Goal: Task Accomplishment & Management: Complete application form

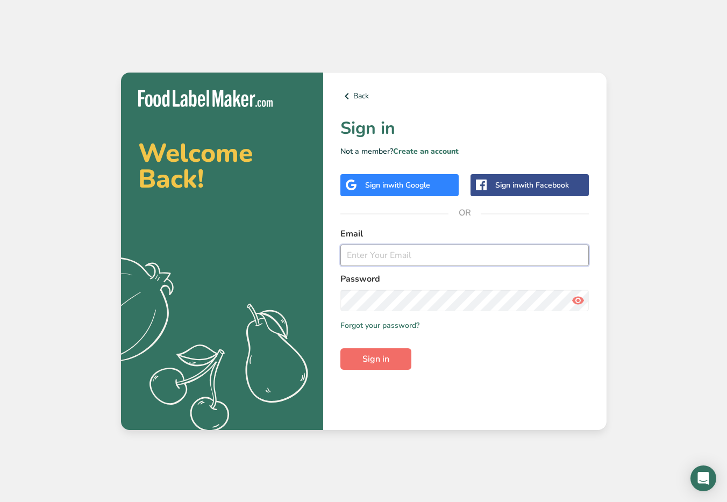
type input "[PERSON_NAME][EMAIL_ADDRESS][DOMAIN_NAME]"
click at [389, 360] on button "Sign in" at bounding box center [375, 358] width 71 height 21
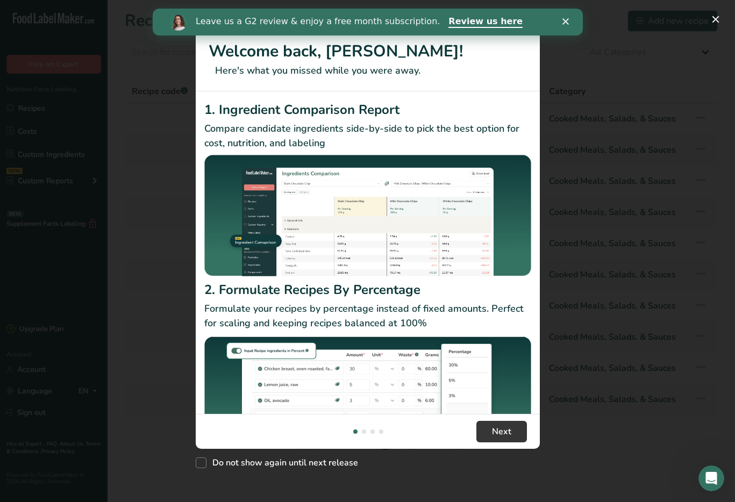
click at [568, 18] on div "Close" at bounding box center [567, 21] width 11 height 6
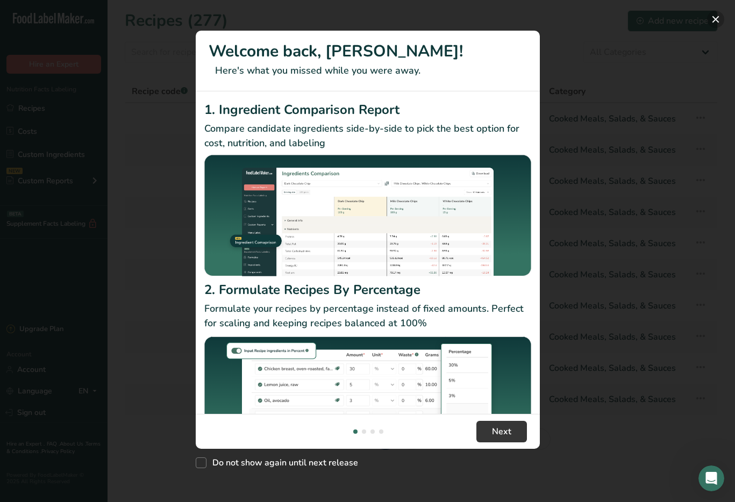
click at [714, 24] on button "New Features" at bounding box center [715, 19] width 17 height 17
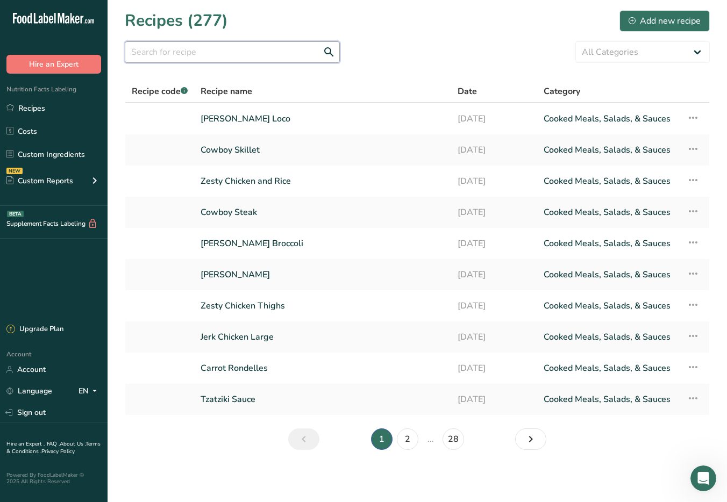
click at [217, 56] on input "text" at bounding box center [232, 51] width 215 height 21
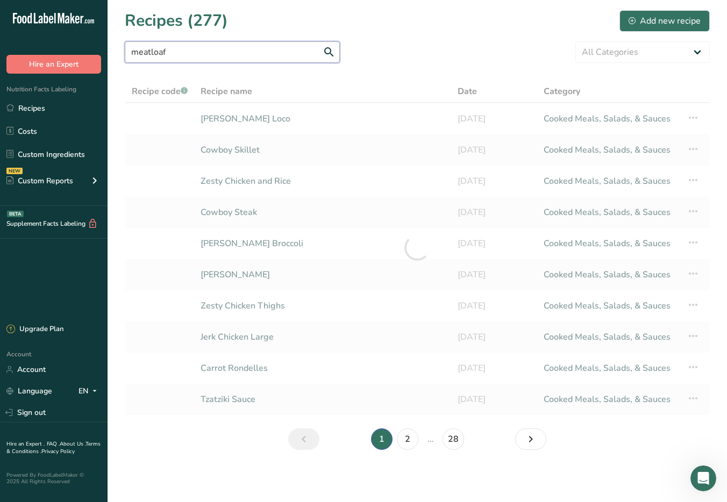
type input "meatloaf"
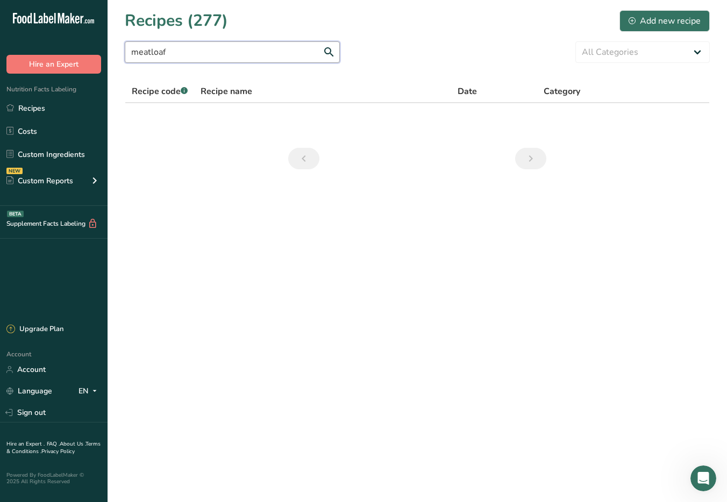
click at [242, 58] on input "meatloaf" at bounding box center [232, 51] width 215 height 21
click at [93, 105] on link "Recipes" at bounding box center [53, 108] width 107 height 20
click at [25, 112] on link "Recipes" at bounding box center [53, 108] width 107 height 20
click at [235, 56] on input "meatloaf" at bounding box center [232, 51] width 215 height 21
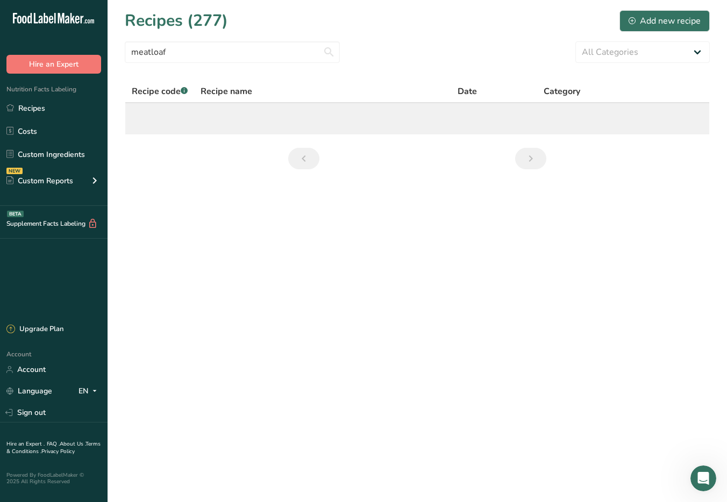
click at [303, 116] on td at bounding box center [417, 118] width 584 height 31
click at [303, 117] on td at bounding box center [417, 118] width 584 height 31
click at [177, 130] on td at bounding box center [417, 118] width 584 height 31
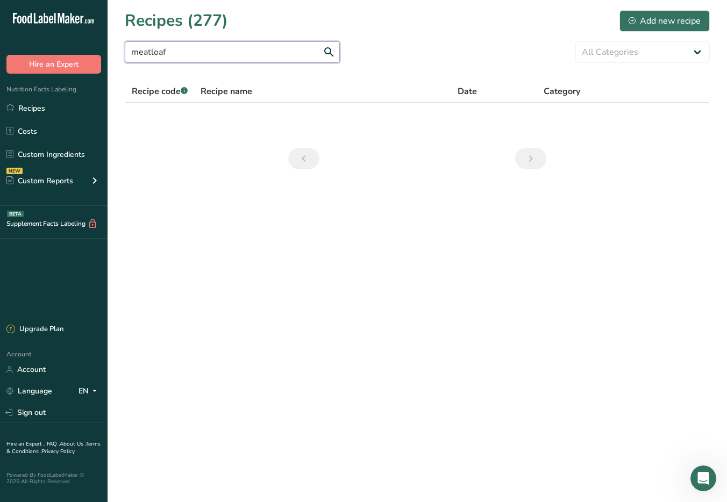
click at [203, 58] on input "meatloaf" at bounding box center [232, 51] width 215 height 21
click at [31, 134] on link "Costs" at bounding box center [53, 131] width 107 height 20
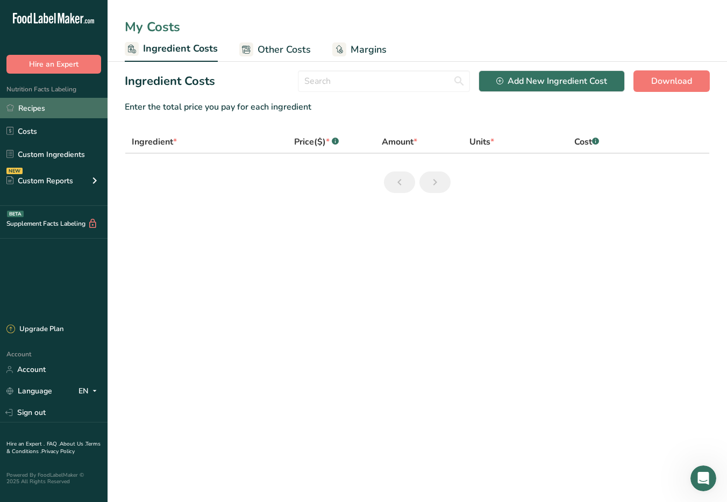
click at [35, 106] on link "Recipes" at bounding box center [53, 108] width 107 height 20
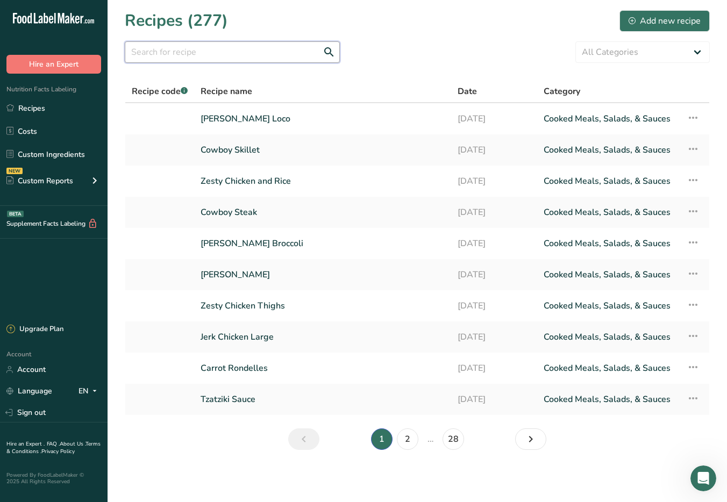
click at [257, 58] on input "text" at bounding box center [232, 51] width 215 height 21
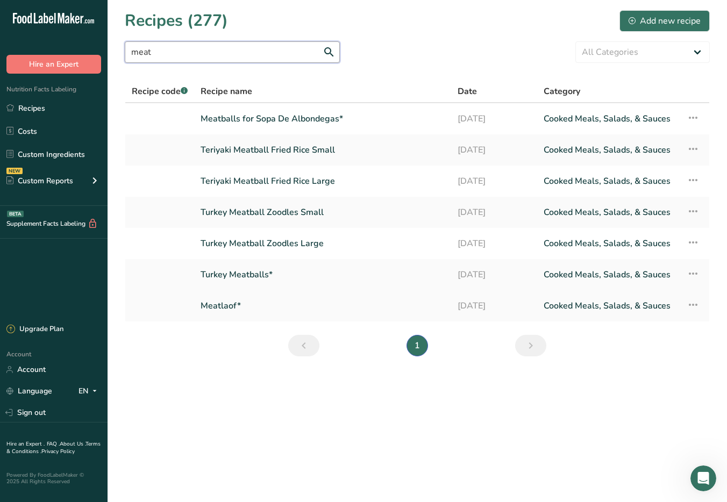
type input "meat"
click at [235, 309] on link "Meatlaof*" at bounding box center [322, 306] width 244 height 23
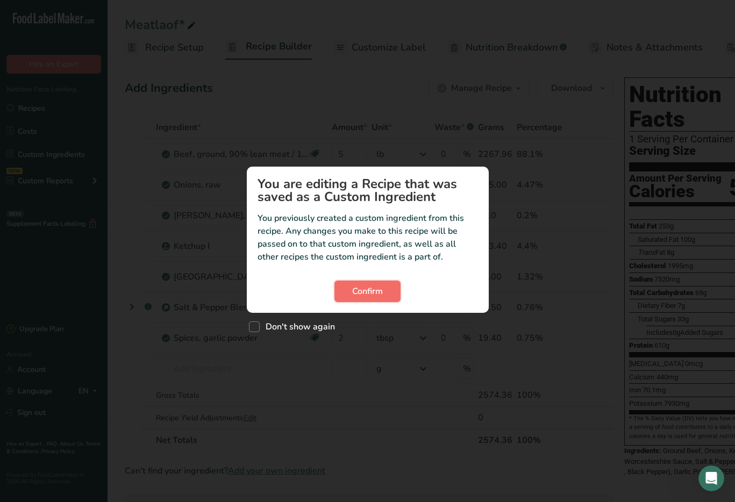
click at [355, 296] on span "Confirm" at bounding box center [367, 291] width 31 height 13
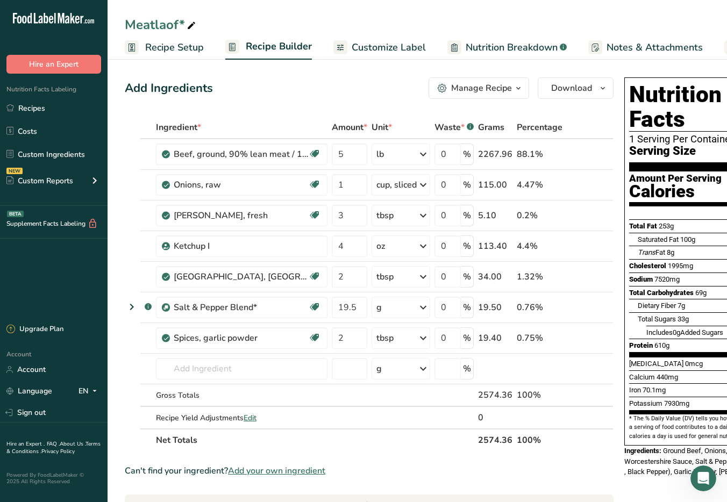
drag, startPoint x: 271, startPoint y: 500, endPoint x: 451, endPoint y: 481, distance: 180.6
click at [450, 482] on section "Ingredient * Amount * Unit * Waste * .a-a{fill:#347362;}.b-a{fill:#fff;} Grams …" at bounding box center [369, 456] width 489 height 681
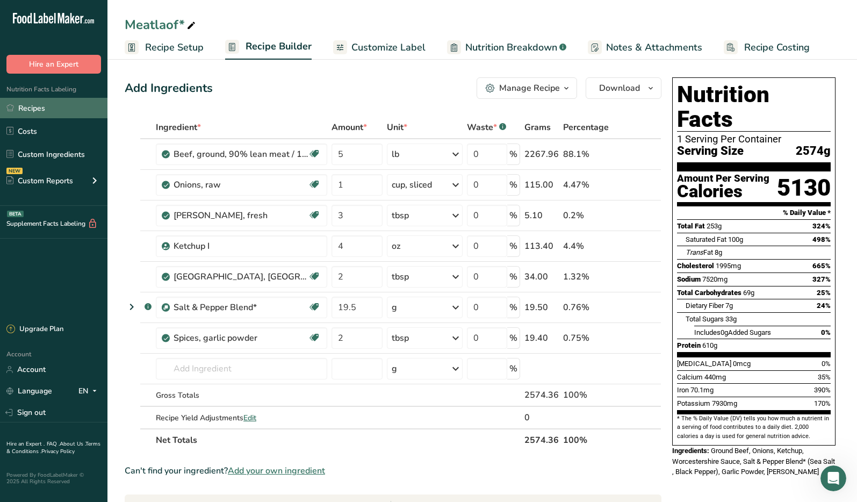
click at [44, 103] on link "Recipes" at bounding box center [53, 108] width 107 height 20
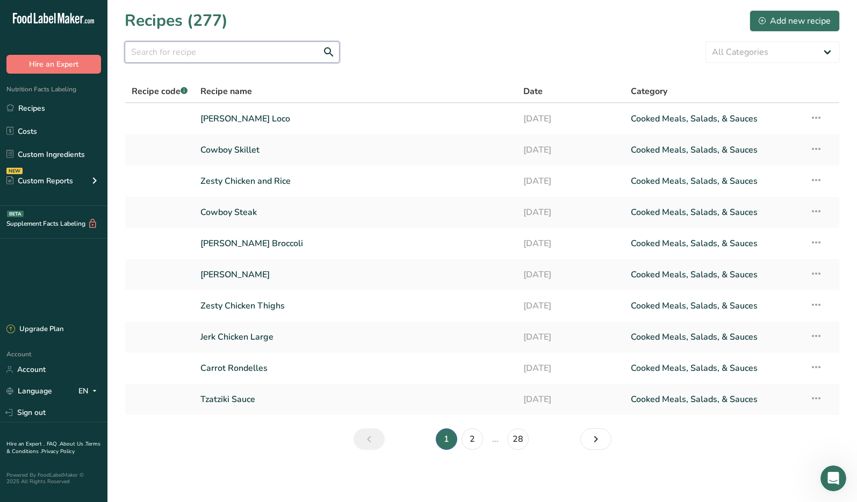
click at [211, 56] on input "text" at bounding box center [232, 51] width 215 height 21
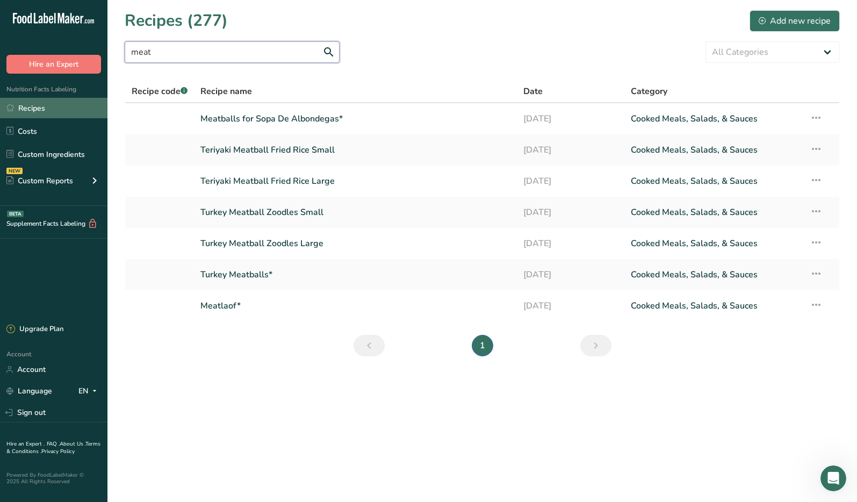
type input "meat"
click at [33, 109] on link "Recipes" at bounding box center [53, 108] width 107 height 20
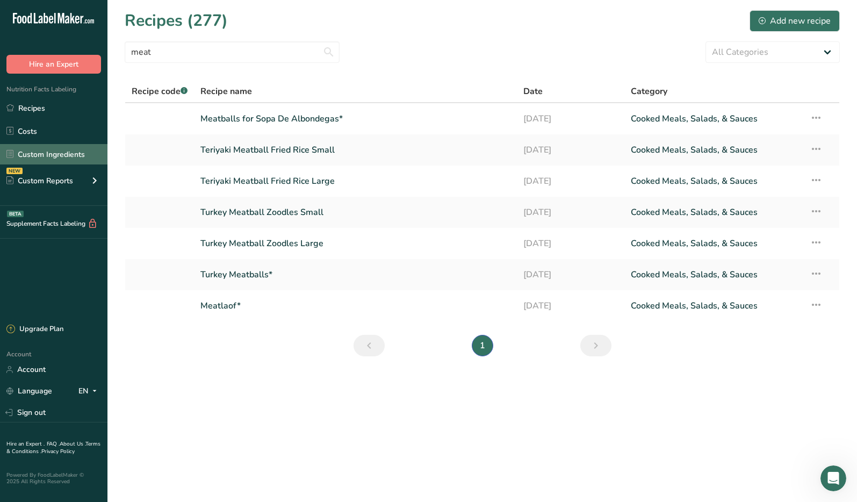
click at [27, 152] on link "Custom Ingredients" at bounding box center [53, 154] width 107 height 20
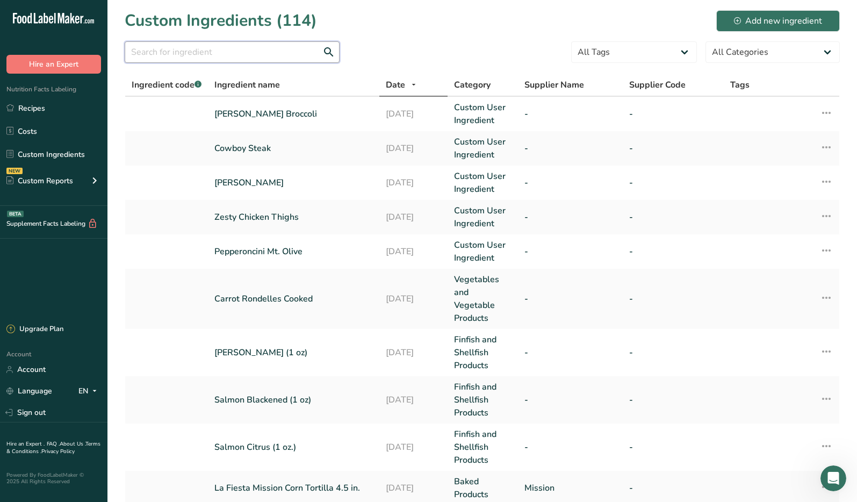
click at [296, 56] on input "text" at bounding box center [232, 51] width 215 height 21
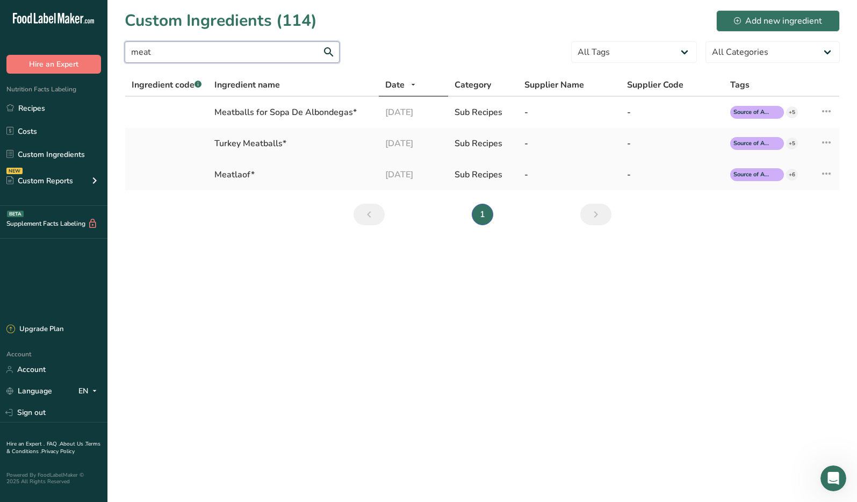
type input "meat"
click at [243, 168] on div "Meatlaof*" at bounding box center [293, 174] width 158 height 13
click at [241, 181] on td "Meatlaof*" at bounding box center [293, 174] width 171 height 31
click at [242, 177] on div "Meatlaof*" at bounding box center [293, 174] width 158 height 13
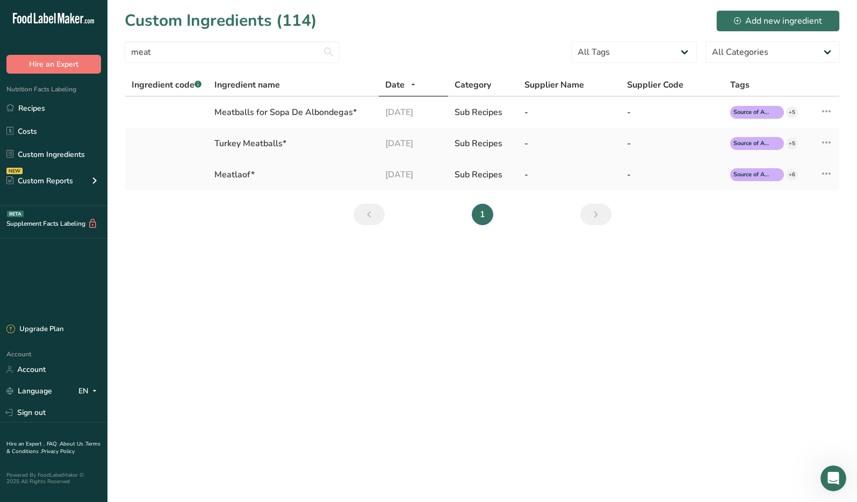
click at [342, 178] on div "Meatlaof*" at bounding box center [293, 174] width 158 height 13
click at [232, 170] on div "Meatlaof*" at bounding box center [293, 174] width 158 height 13
click at [726, 177] on icon at bounding box center [826, 173] width 13 height 19
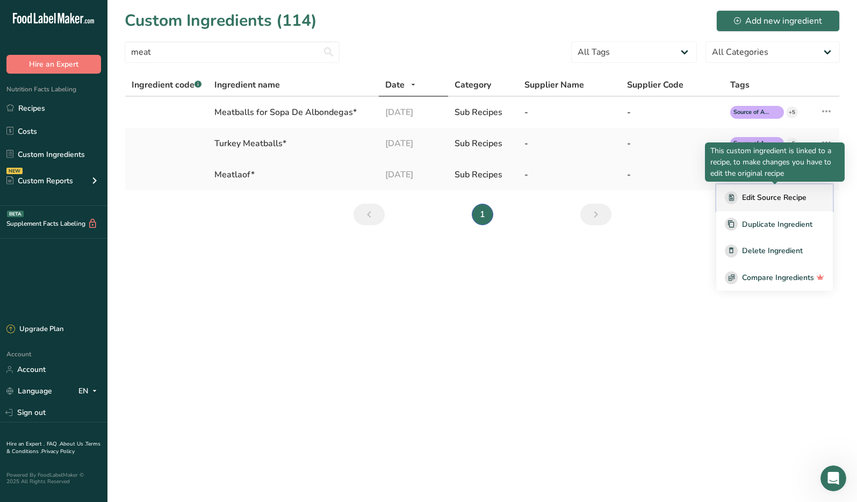
click at [726, 199] on div "Edit Source Recipe" at bounding box center [774, 197] width 99 height 13
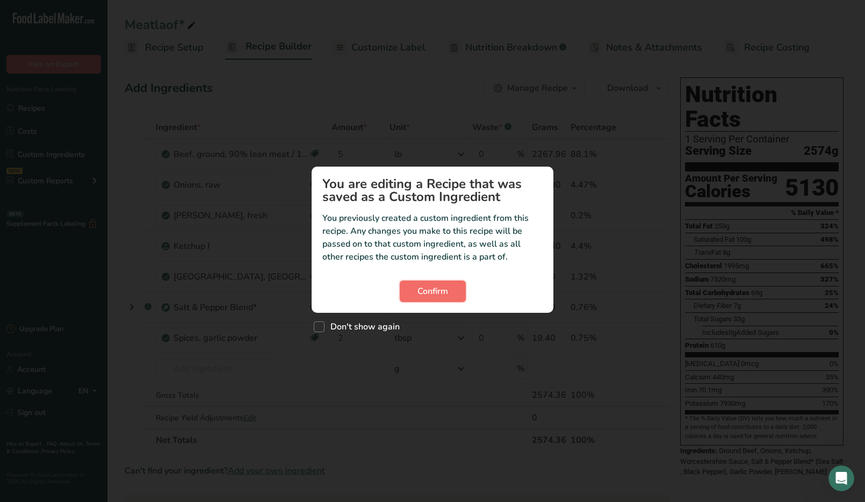
click at [444, 284] on button "Confirm" at bounding box center [433, 291] width 66 height 21
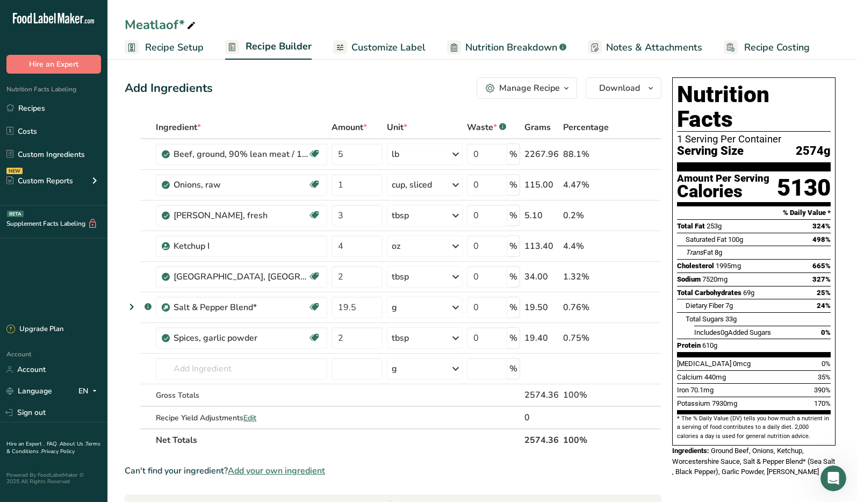
click at [178, 22] on div "Meatlaof*" at bounding box center [161, 24] width 73 height 19
click at [173, 25] on input "Meatlaof*" at bounding box center [482, 24] width 715 height 19
type input "Meatloaf*"
click at [270, 73] on div "Add Ingredients Manage Recipe Delete Recipe Duplicate Recipe Scale Recipe Save …" at bounding box center [396, 443] width 543 height 741
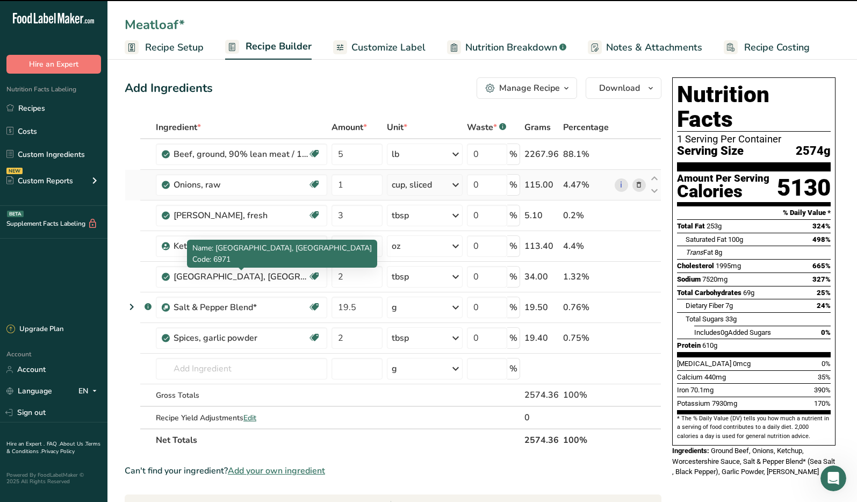
scroll to position [2, 0]
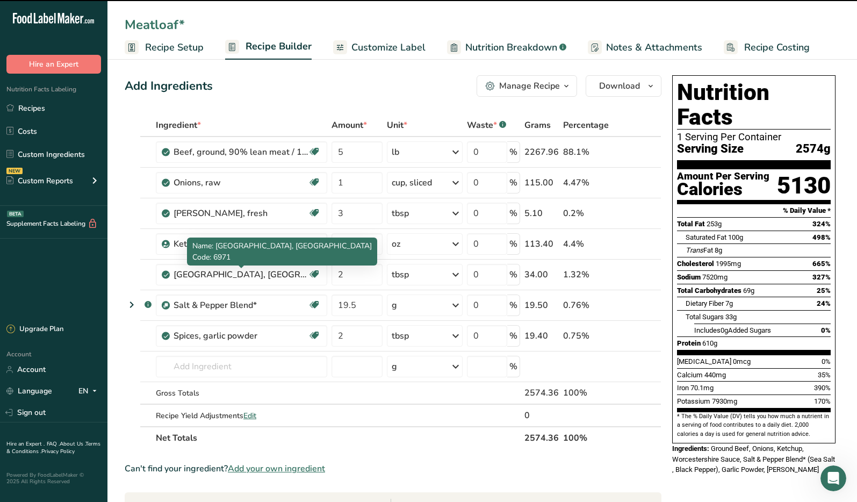
click at [261, 244] on span "Name: [GEOGRAPHIC_DATA], [GEOGRAPHIC_DATA]" at bounding box center [282, 246] width 180 height 10
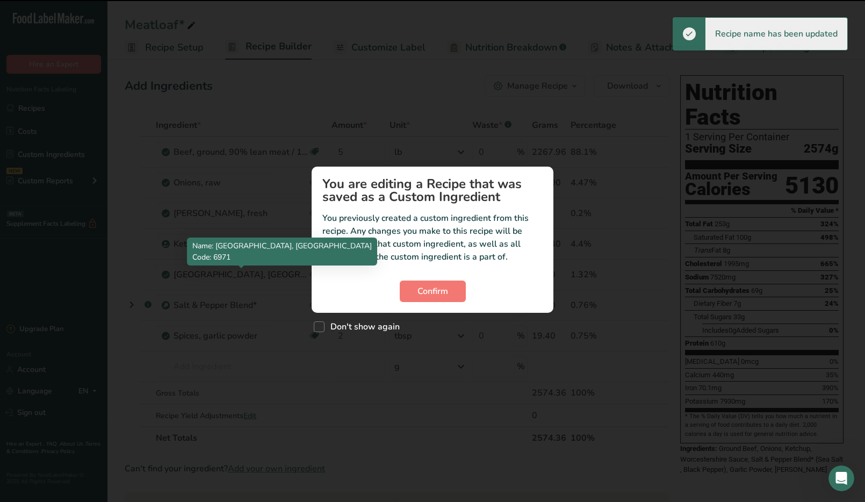
click at [317, 242] on section "You are editing a Recipe that was saved as a Custom Ingredient You previously c…" at bounding box center [433, 240] width 242 height 146
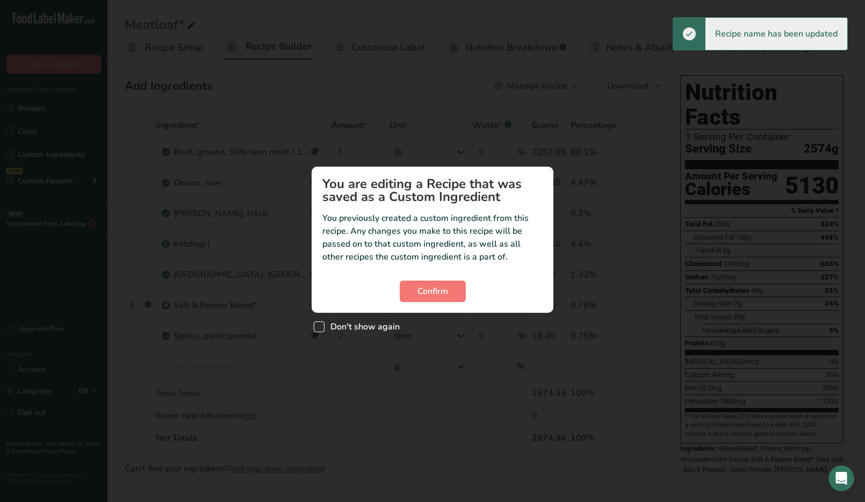
click at [384, 323] on span "Don't show again" at bounding box center [362, 326] width 75 height 11
click at [321, 323] on input "Don't show again" at bounding box center [317, 326] width 7 height 7
checkbox input "true"
click at [419, 300] on button "Confirm" at bounding box center [433, 291] width 66 height 21
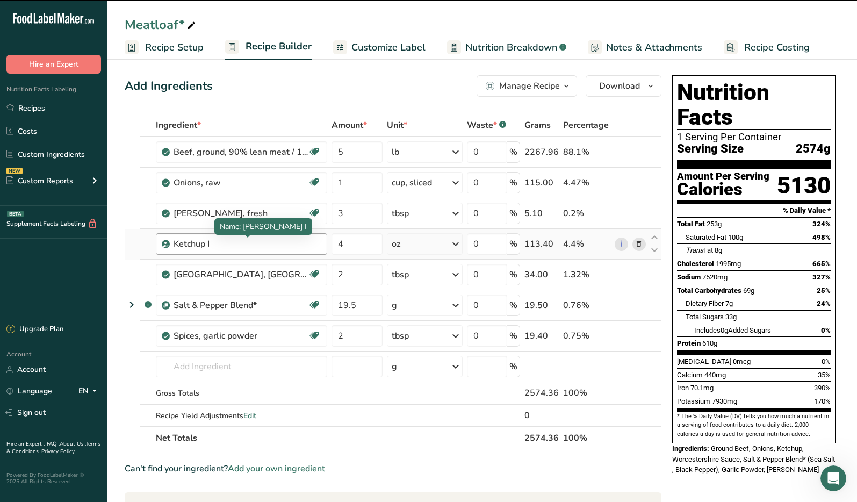
click at [243, 247] on div "Ketchup I" at bounding box center [241, 244] width 134 height 13
click at [236, 247] on div "Ketchup I" at bounding box center [241, 244] width 134 height 13
click at [222, 247] on div "Ketchup I" at bounding box center [241, 244] width 134 height 13
click at [209, 245] on div "Ketchup I" at bounding box center [241, 244] width 134 height 13
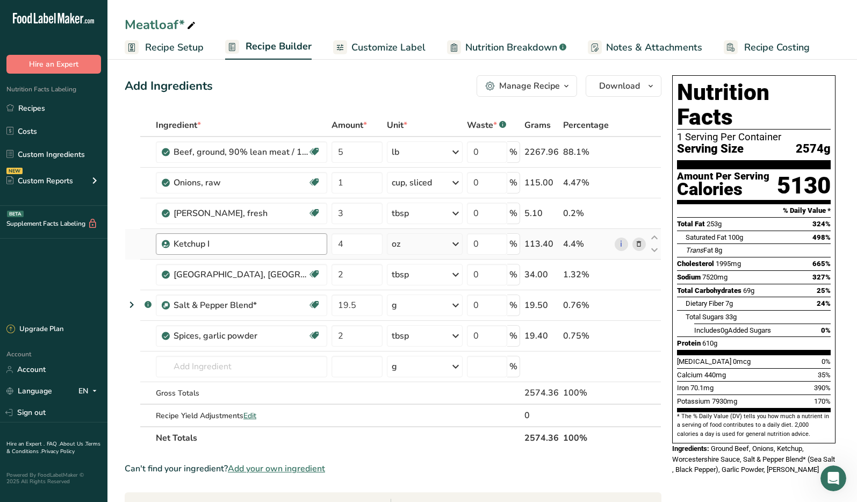
click at [216, 244] on div "Ketchup I" at bounding box center [241, 244] width 134 height 13
click at [207, 246] on div "Ketchup I" at bounding box center [241, 244] width 134 height 13
click at [212, 245] on div "Ketchup I" at bounding box center [241, 244] width 134 height 13
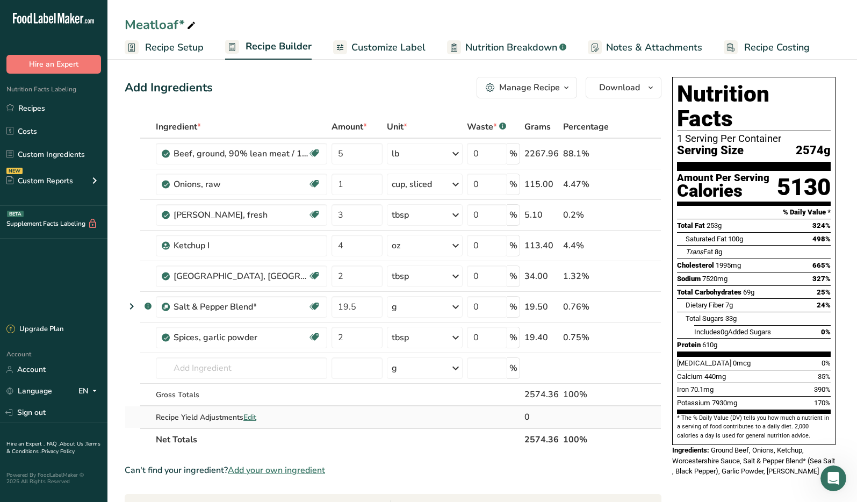
scroll to position [0, 0]
click at [42, 109] on link "Recipes" at bounding box center [53, 108] width 107 height 20
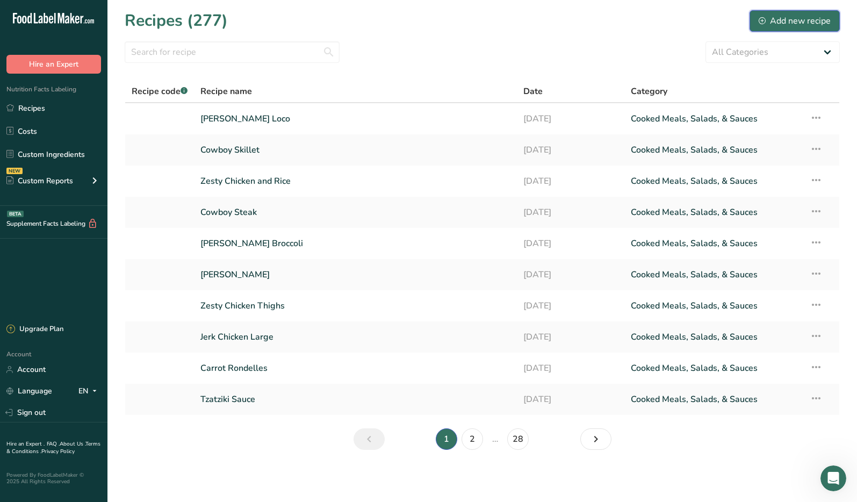
click at [726, 26] on div "Add new recipe" at bounding box center [795, 21] width 72 height 13
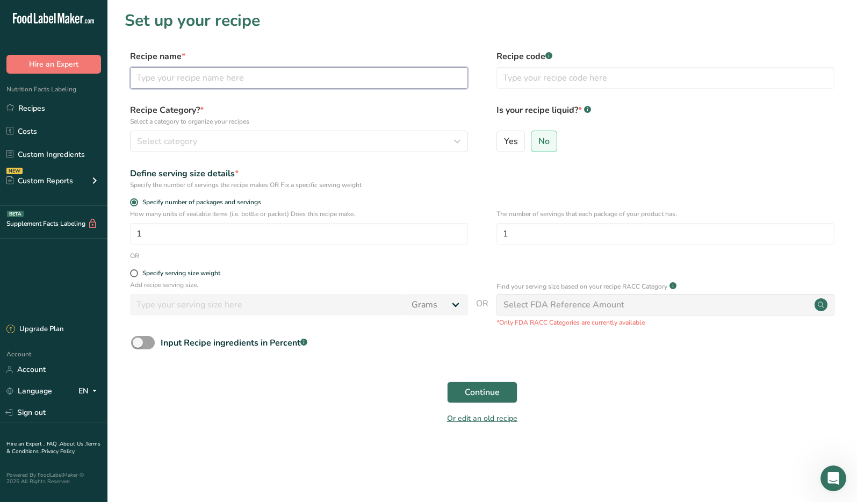
click at [177, 85] on input "text" at bounding box center [299, 77] width 338 height 21
click at [216, 81] on input "Meatloaf" at bounding box center [299, 77] width 338 height 21
type input "Meatloaf"
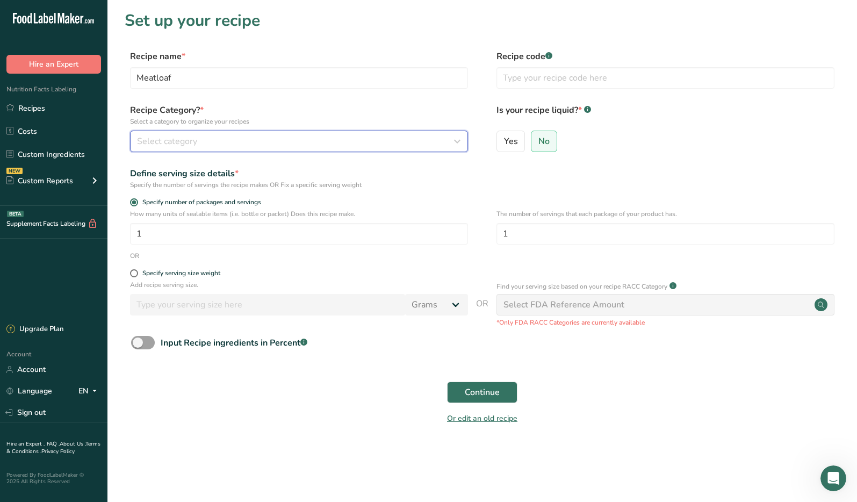
click at [202, 145] on div "Select category" at bounding box center [296, 141] width 318 height 13
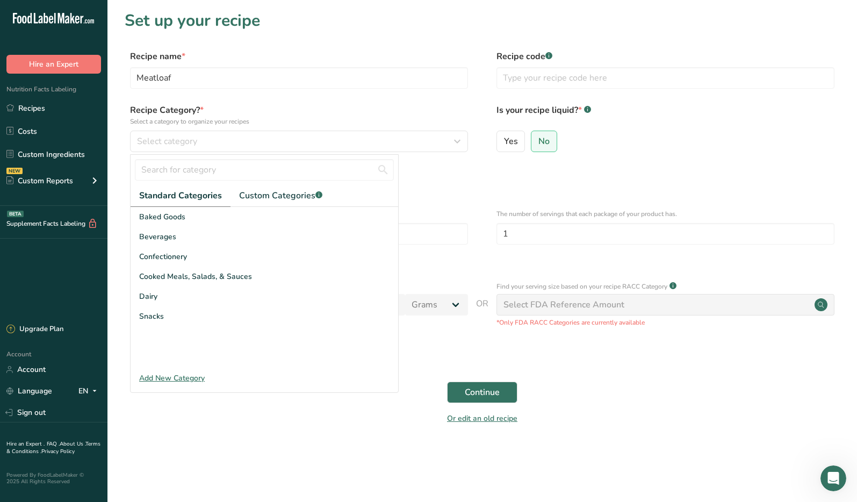
click at [263, 99] on form "Recipe name * Meatloaf Recipe code .a-a{fill:#347362;}.b-a{fill:#fff;} Recipe C…" at bounding box center [482, 240] width 715 height 381
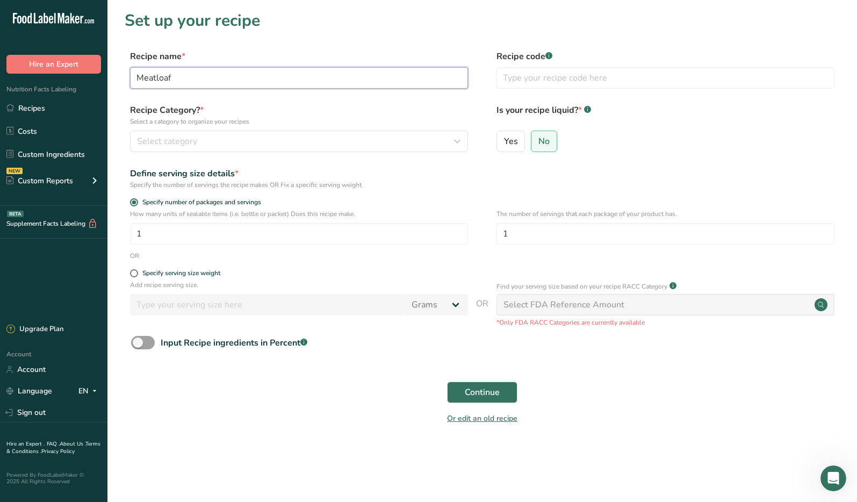
click at [219, 78] on input "Meatloaf" at bounding box center [299, 77] width 338 height 21
click at [237, 82] on input "Meatloaf" at bounding box center [299, 77] width 338 height 21
click at [180, 81] on input "Meatloaf" at bounding box center [299, 77] width 338 height 21
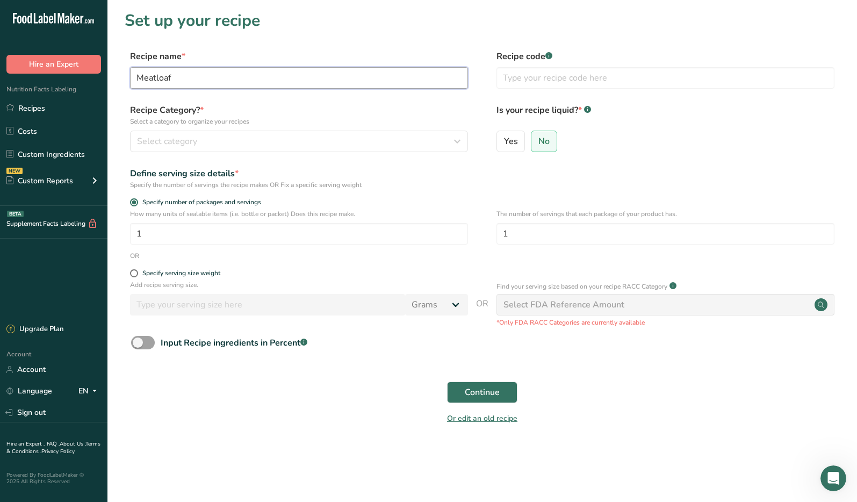
click at [196, 80] on input "Meatloaf" at bounding box center [299, 77] width 338 height 21
click at [195, 76] on input "Meatloaf" at bounding box center [299, 77] width 338 height 21
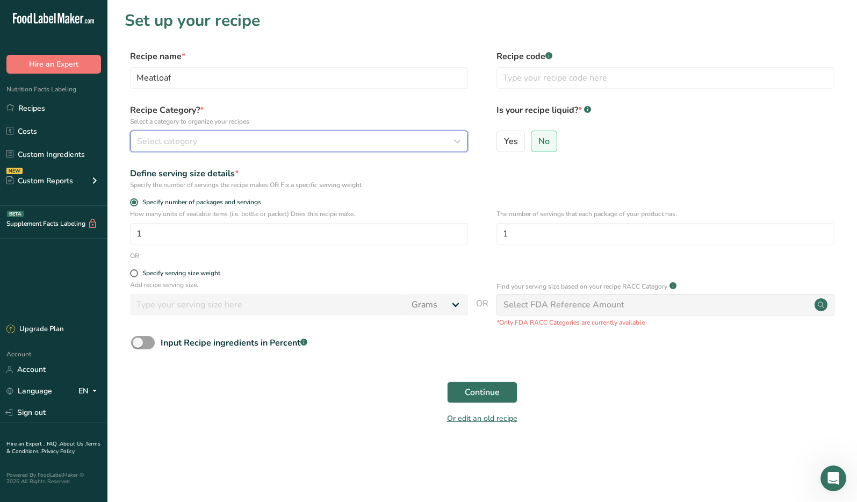
click at [205, 138] on div "Select category" at bounding box center [296, 141] width 318 height 13
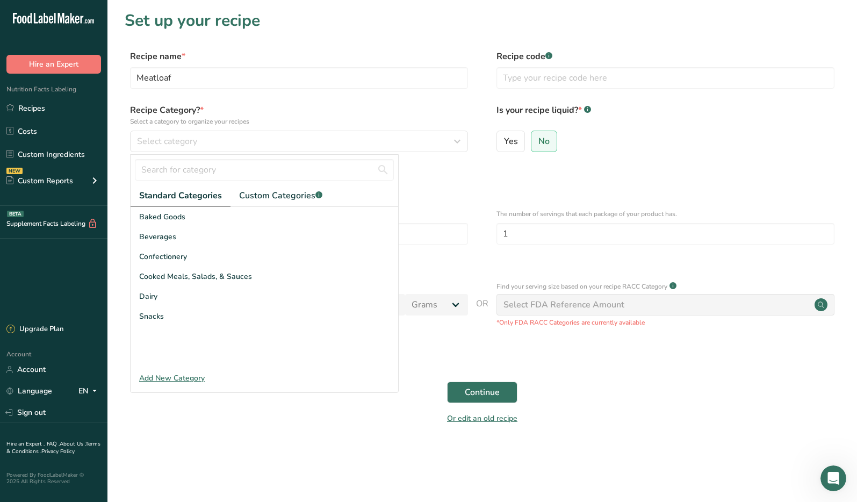
click at [273, 114] on label "Recipe Category? * Select a category to organize your recipes" at bounding box center [299, 115] width 338 height 23
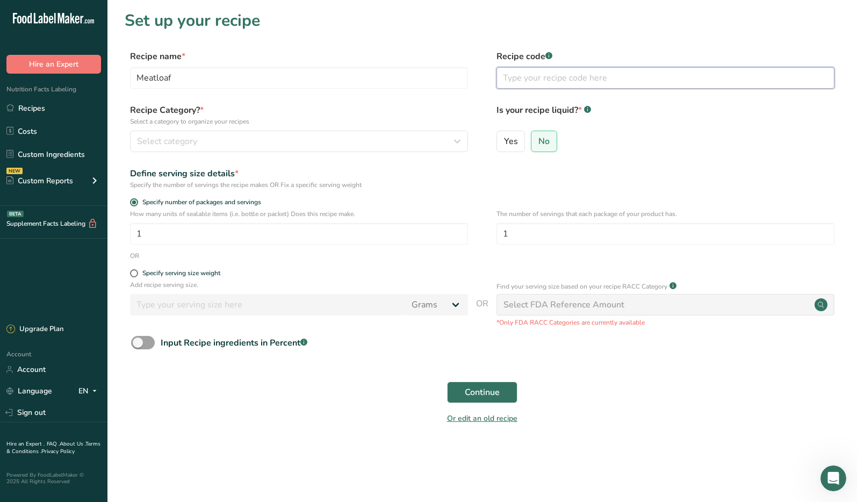
click at [570, 84] on input "text" at bounding box center [666, 77] width 338 height 21
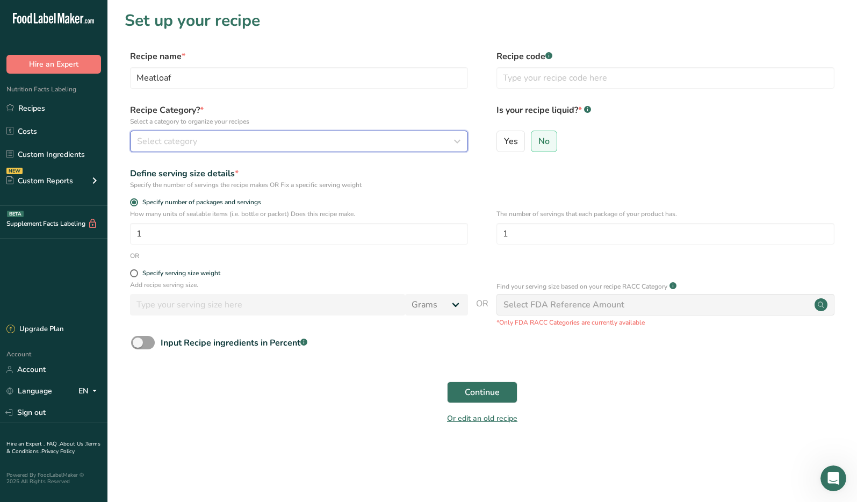
click at [230, 141] on div "Select category" at bounding box center [296, 141] width 318 height 13
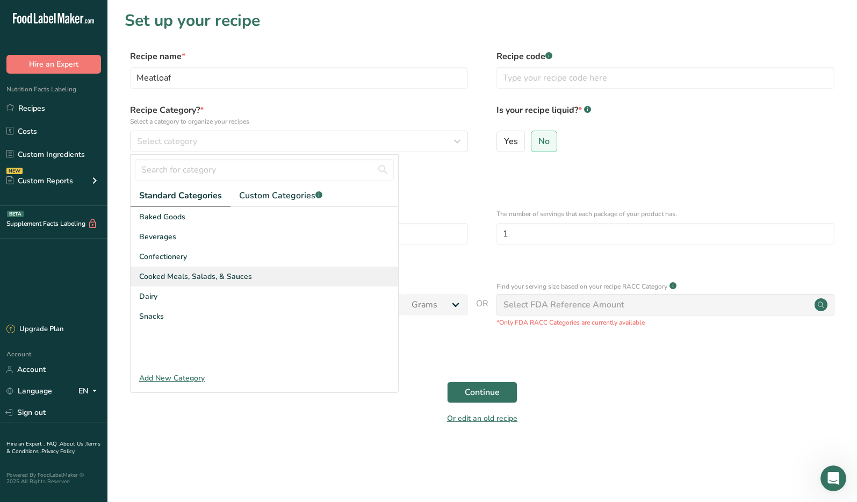
click at [210, 282] on div "Cooked Meals, Salads, & Sauces" at bounding box center [265, 277] width 268 height 20
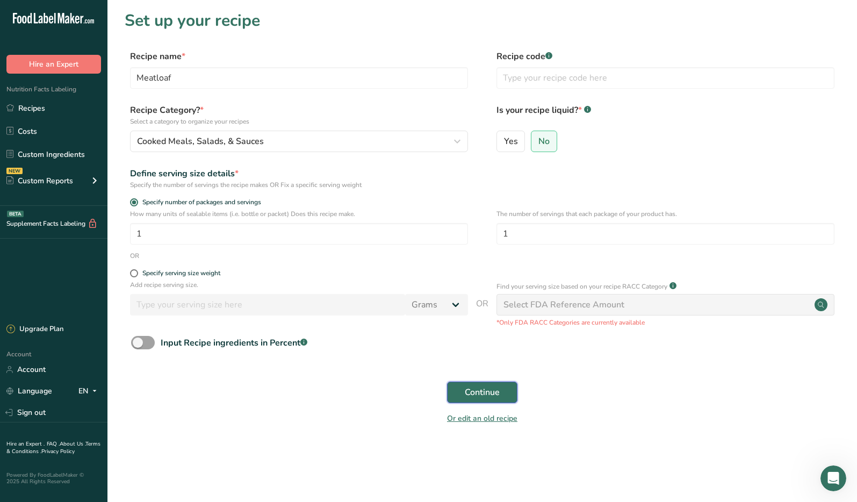
click at [488, 398] on span "Continue" at bounding box center [482, 392] width 35 height 13
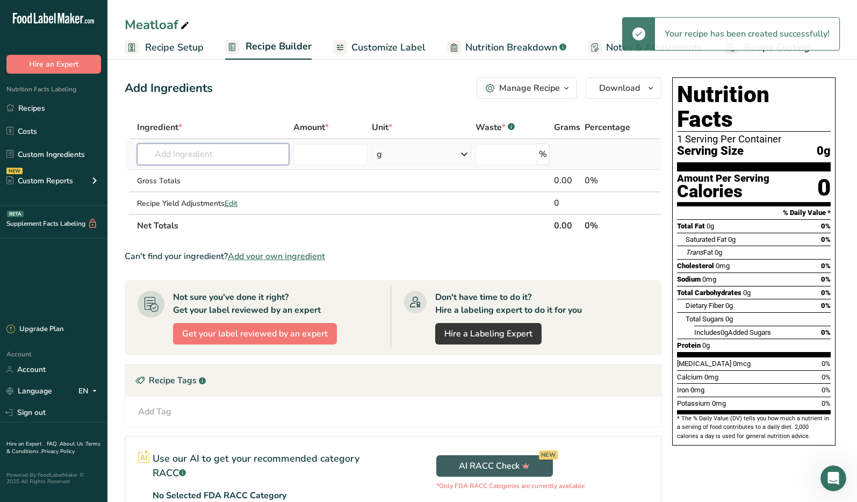
click at [248, 161] on input "text" at bounding box center [213, 154] width 152 height 21
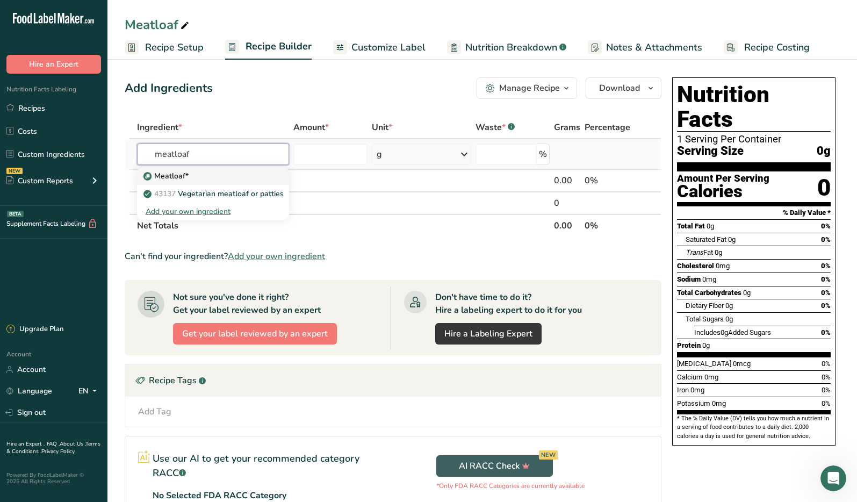
type input "meatloaf"
click at [243, 183] on link "Meatloaf*" at bounding box center [213, 176] width 152 height 18
type input "Meatloaf*"
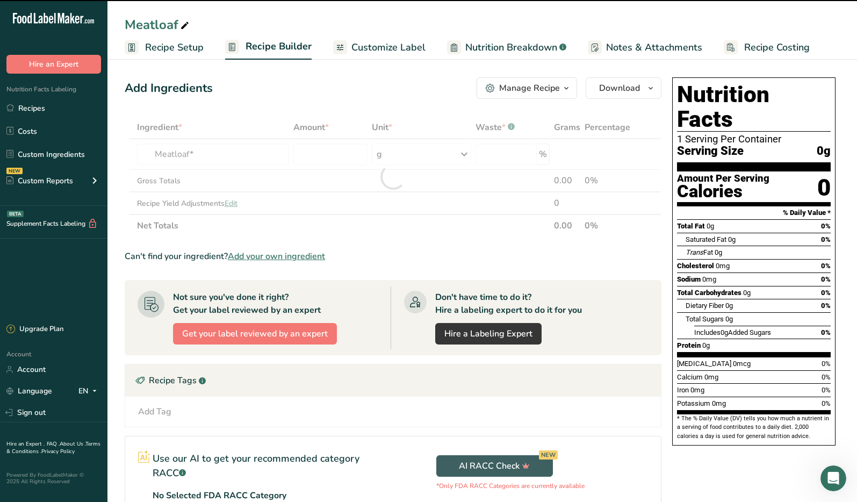
type input "0"
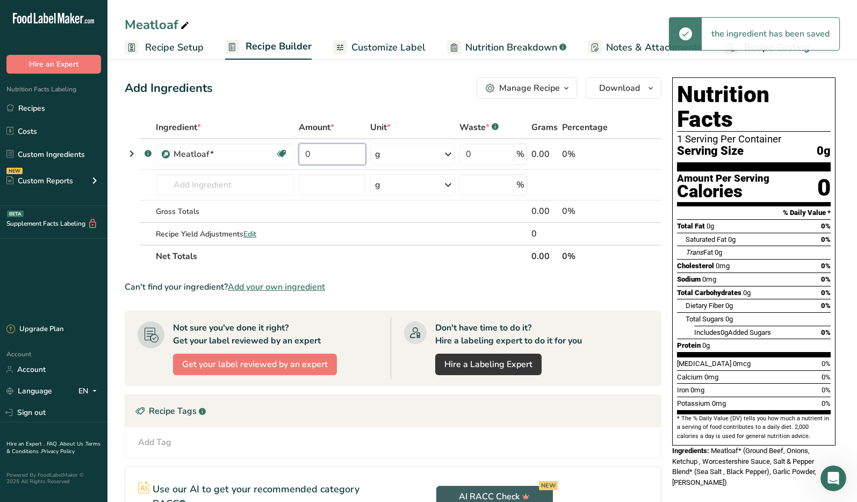
click at [339, 156] on input "0" at bounding box center [332, 154] width 67 height 21
type input "5"
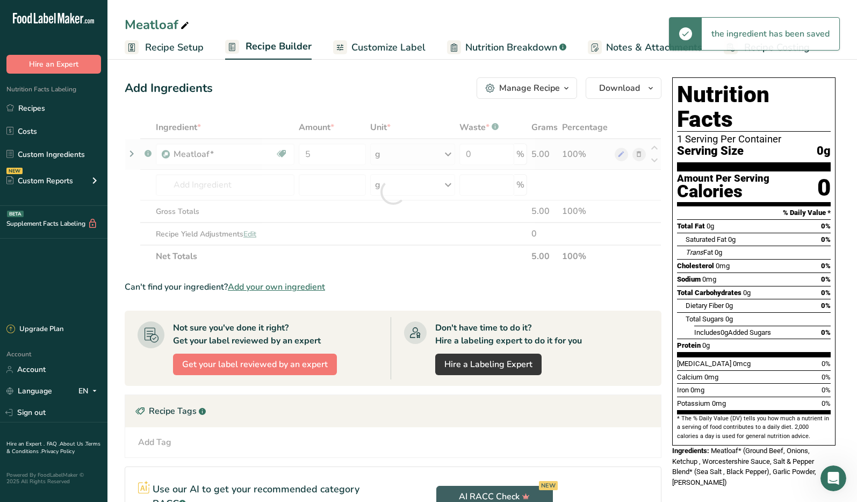
click at [409, 155] on div "Ingredient * Amount * Unit * Waste * .a-a{fill:#347362;}.b-a{fill:#fff;} Grams …" at bounding box center [393, 192] width 537 height 152
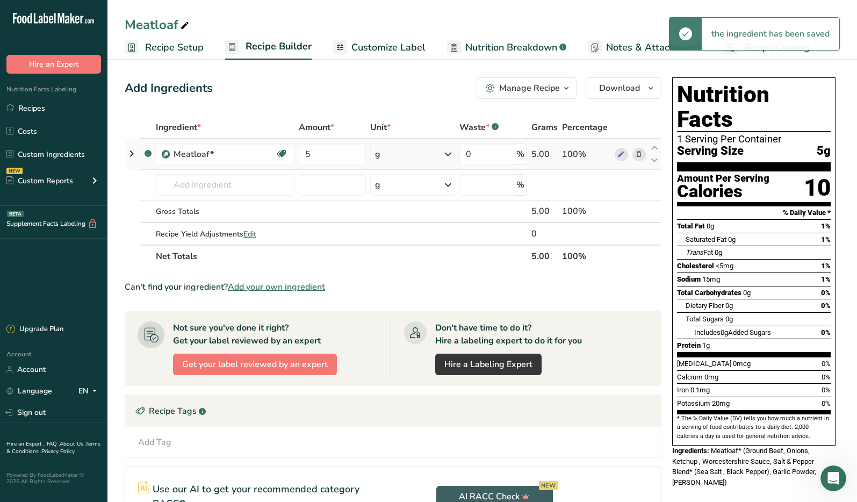
click at [451, 154] on icon at bounding box center [448, 154] width 13 height 19
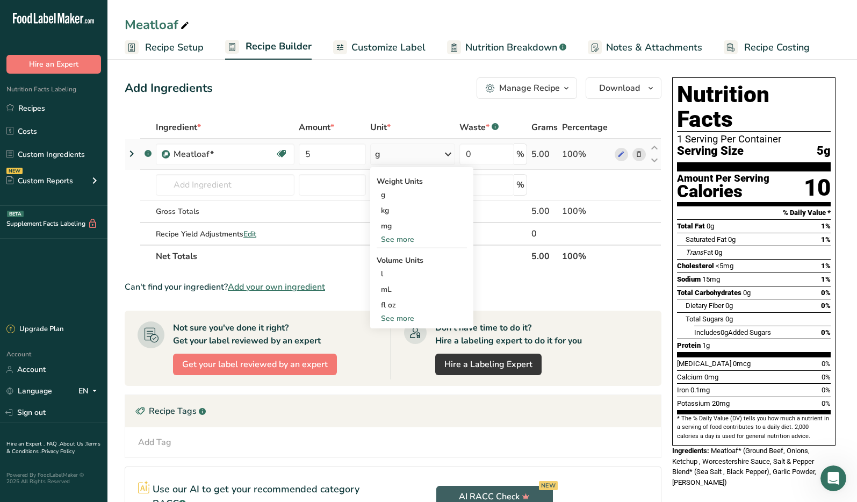
click at [399, 240] on div "See more" at bounding box center [422, 239] width 90 height 11
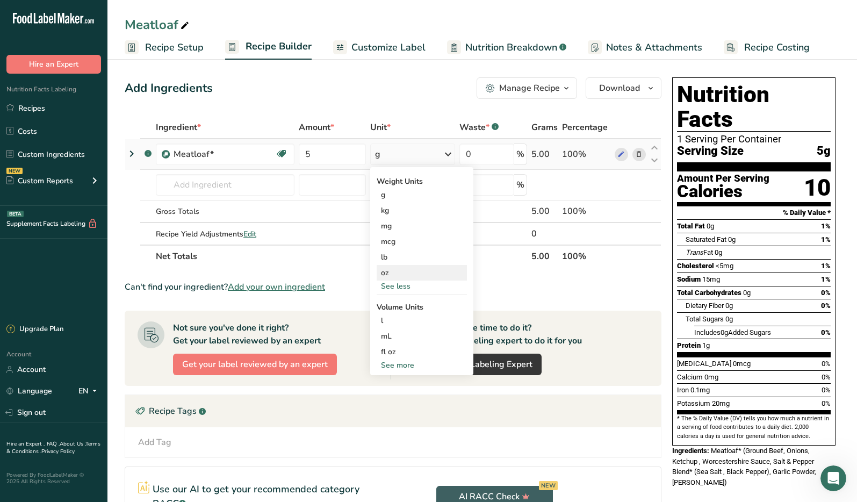
click at [390, 265] on div "oz" at bounding box center [422, 273] width 90 height 16
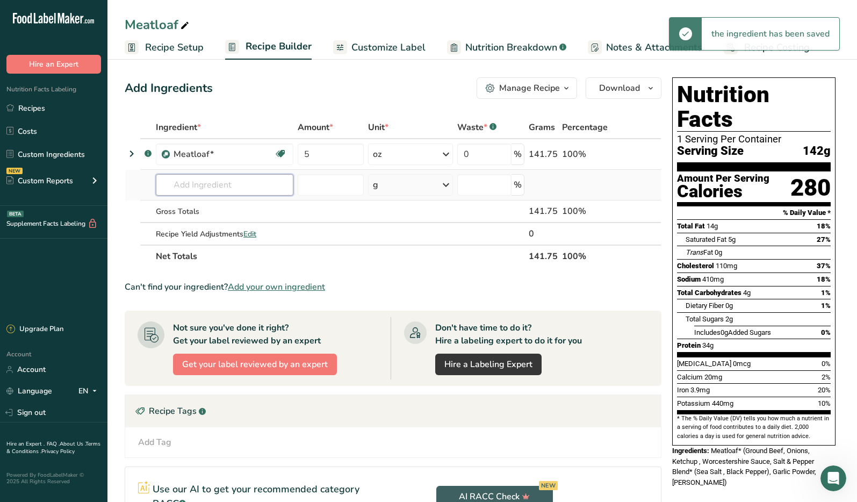
click at [224, 185] on input "text" at bounding box center [225, 184] width 138 height 21
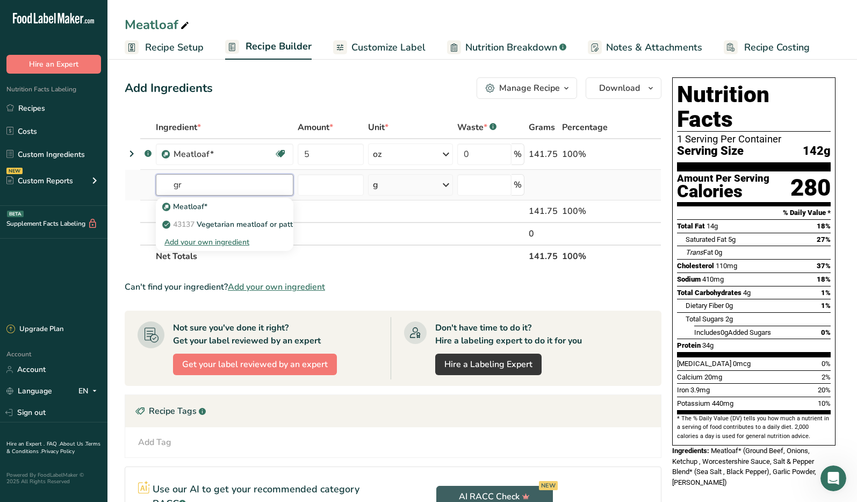
type input "g"
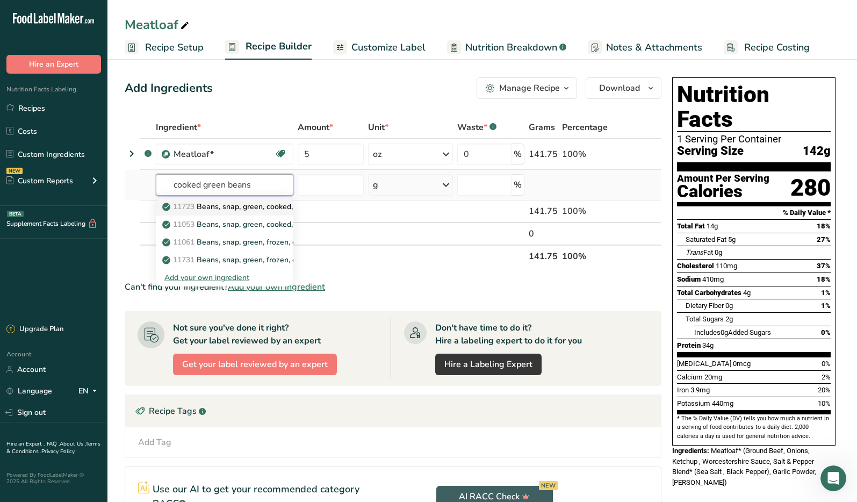
type input "cooked green beans"
click at [239, 209] on p "11723 Beans, snap, green, cooked, boiled, drained, with salt" at bounding box center [271, 206] width 215 height 11
type input "Beans, snap, green, cooked, boiled, drained, with salt"
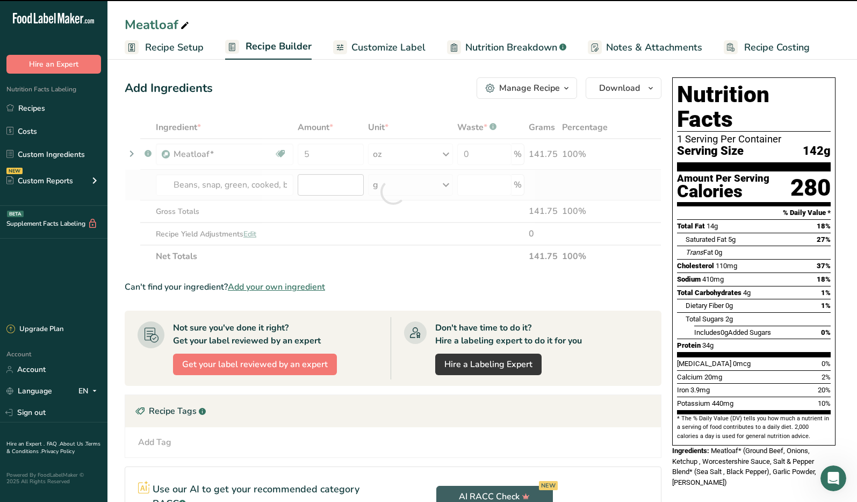
type input "0"
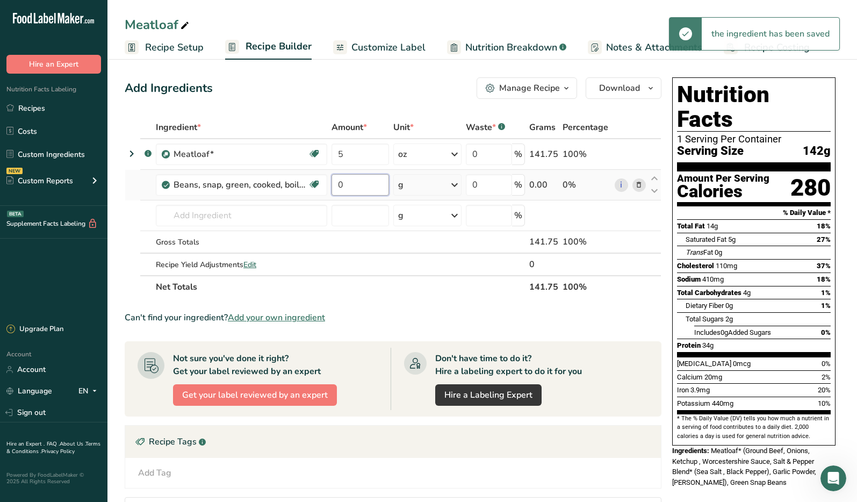
click at [343, 183] on input "0" at bounding box center [361, 184] width 58 height 21
type input "5"
click at [434, 188] on div "Ingredient * Amount * Unit * Waste * .a-a{fill:#347362;}.b-a{fill:#fff;} Grams …" at bounding box center [393, 207] width 537 height 182
click at [363, 184] on input "5" at bounding box center [361, 184] width 58 height 21
type input "3"
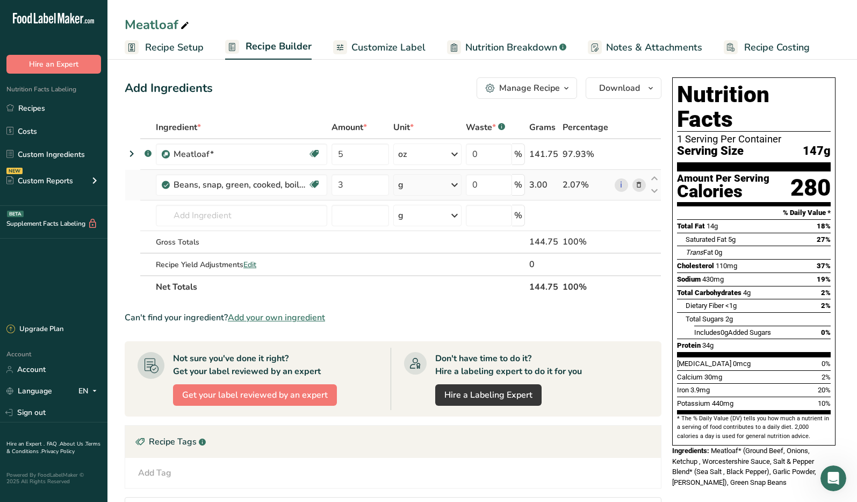
click at [453, 186] on div "Ingredient * Amount * Unit * Waste * .a-a{fill:#347362;}.b-a{fill:#fff;} Grams …" at bounding box center [393, 207] width 537 height 182
click at [457, 184] on icon at bounding box center [454, 184] width 13 height 19
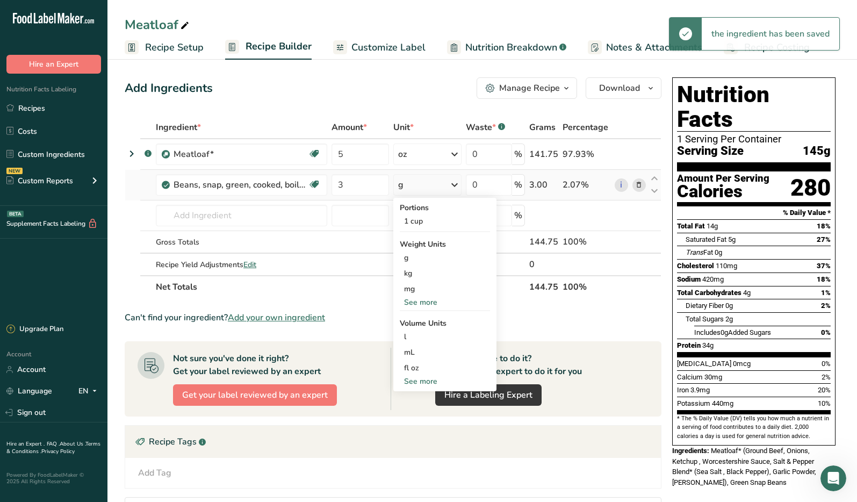
click at [436, 297] on div "See more" at bounding box center [445, 302] width 90 height 11
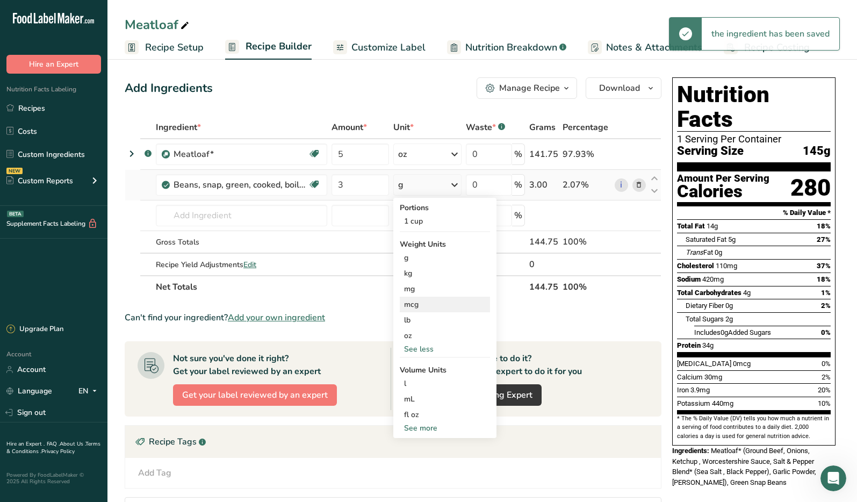
click at [436, 302] on div "mcg" at bounding box center [445, 305] width 90 height 16
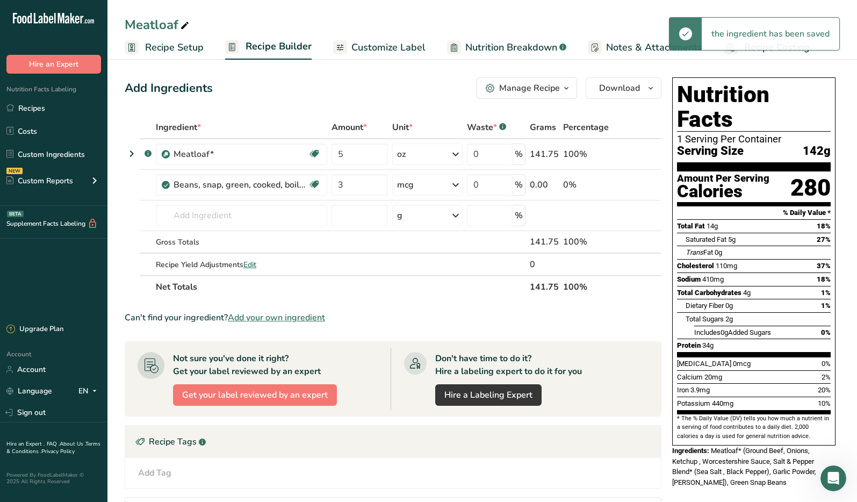
click at [459, 184] on icon at bounding box center [455, 184] width 13 height 19
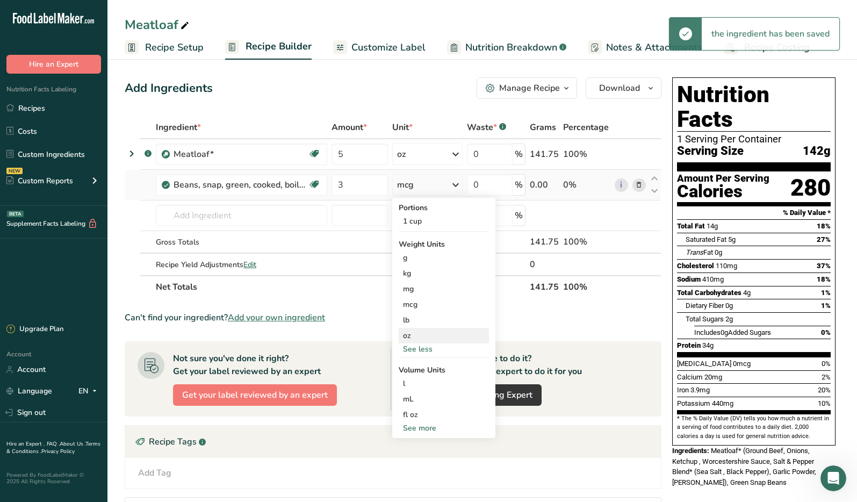
click at [426, 340] on div "oz" at bounding box center [444, 336] width 90 height 16
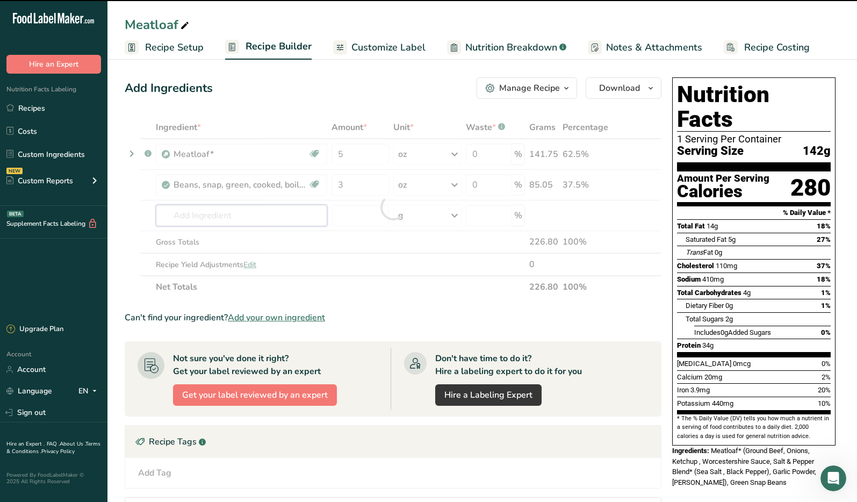
click at [230, 217] on input "text" at bounding box center [241, 215] width 171 height 21
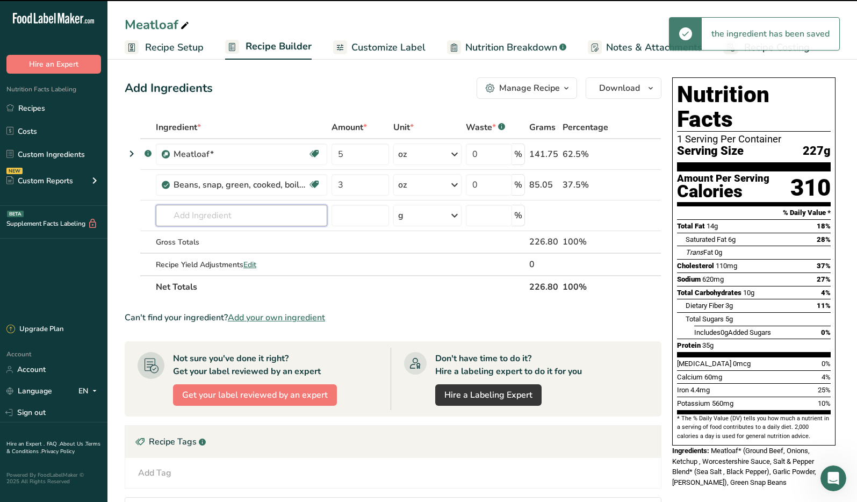
click at [230, 217] on input "text" at bounding box center [241, 215] width 171 height 21
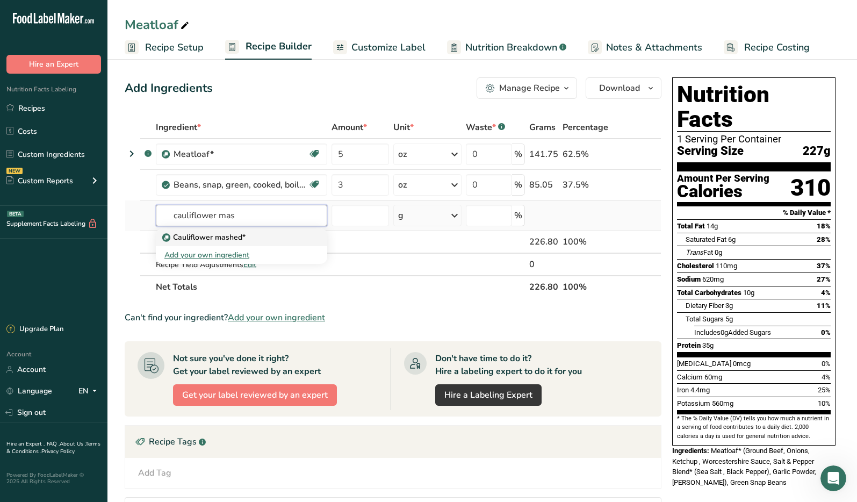
type input "cauliflower mas"
click at [188, 235] on p "Cauliflower mashed*" at bounding box center [204, 237] width 81 height 11
type input "Cauliflower mashed*"
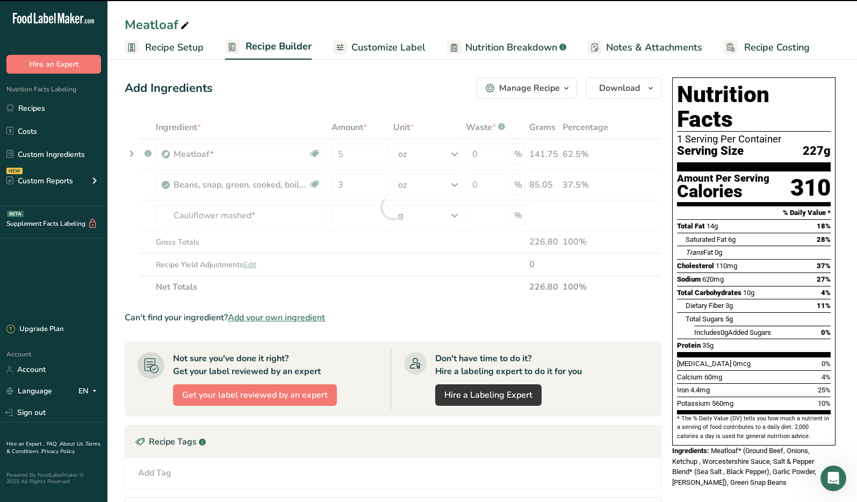
type input "0"
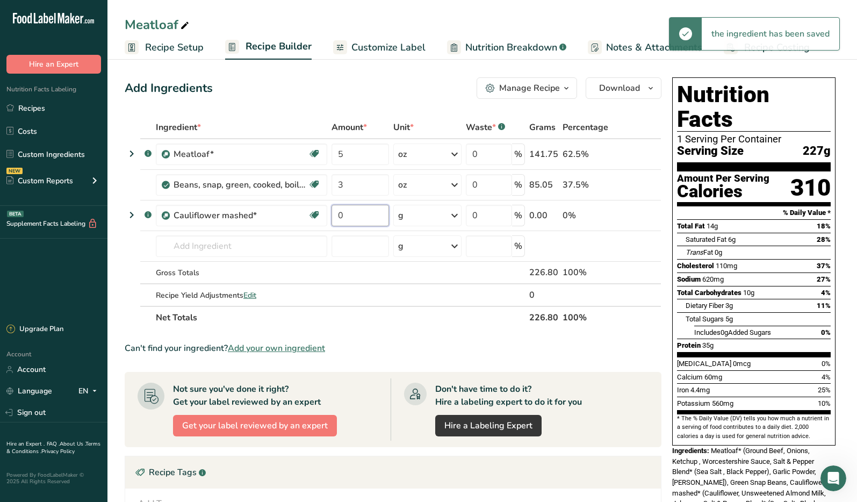
click at [368, 213] on input "0" at bounding box center [361, 215] width 58 height 21
type input "5"
click at [454, 216] on div "Ingredient * Amount * Unit * Waste * .a-a{fill:#347362;}.b-a{fill:#fff;} Grams …" at bounding box center [393, 222] width 537 height 213
click at [454, 217] on icon at bounding box center [454, 215] width 13 height 19
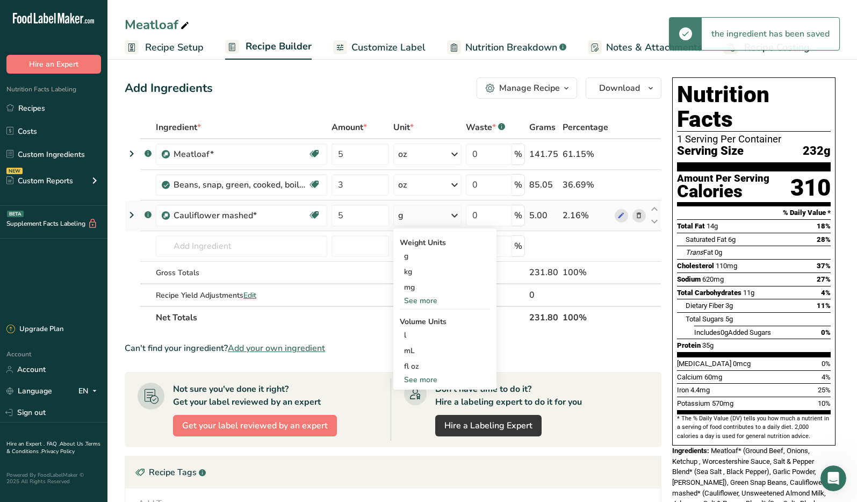
click at [432, 298] on div "See more" at bounding box center [445, 300] width 90 height 11
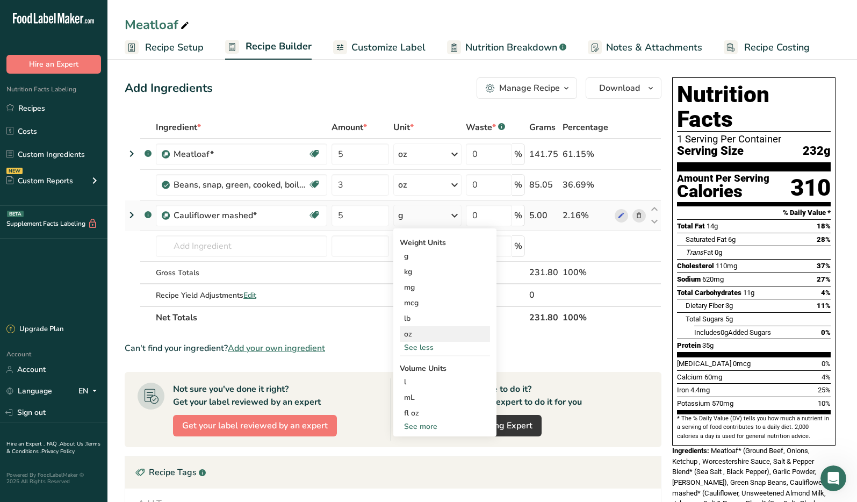
click at [402, 335] on div "oz" at bounding box center [445, 334] width 90 height 16
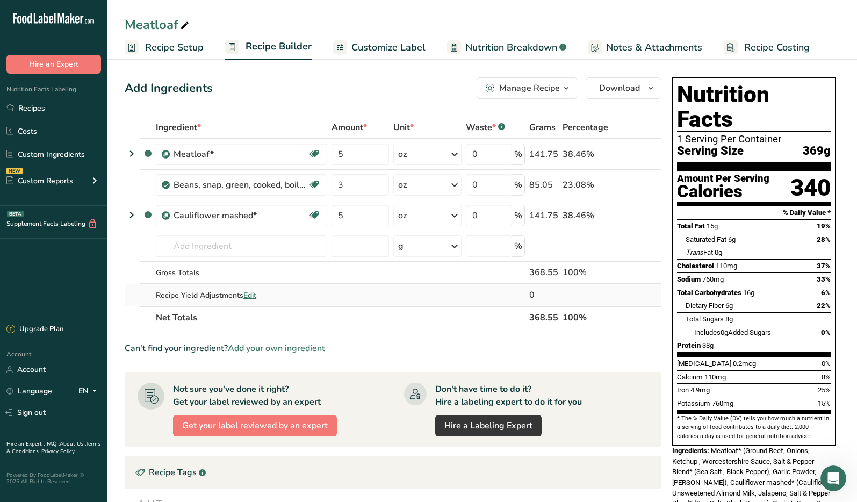
click at [479, 289] on td at bounding box center [495, 294] width 63 height 21
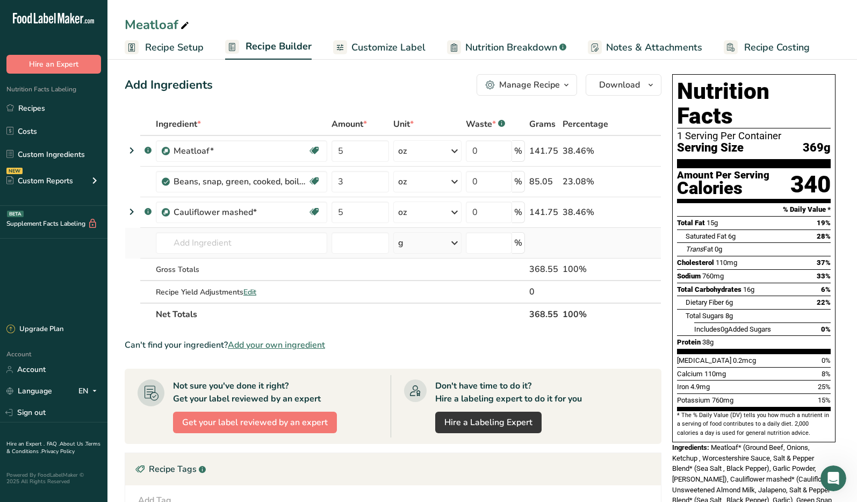
scroll to position [4, 0]
